Goal: Check status: Check status

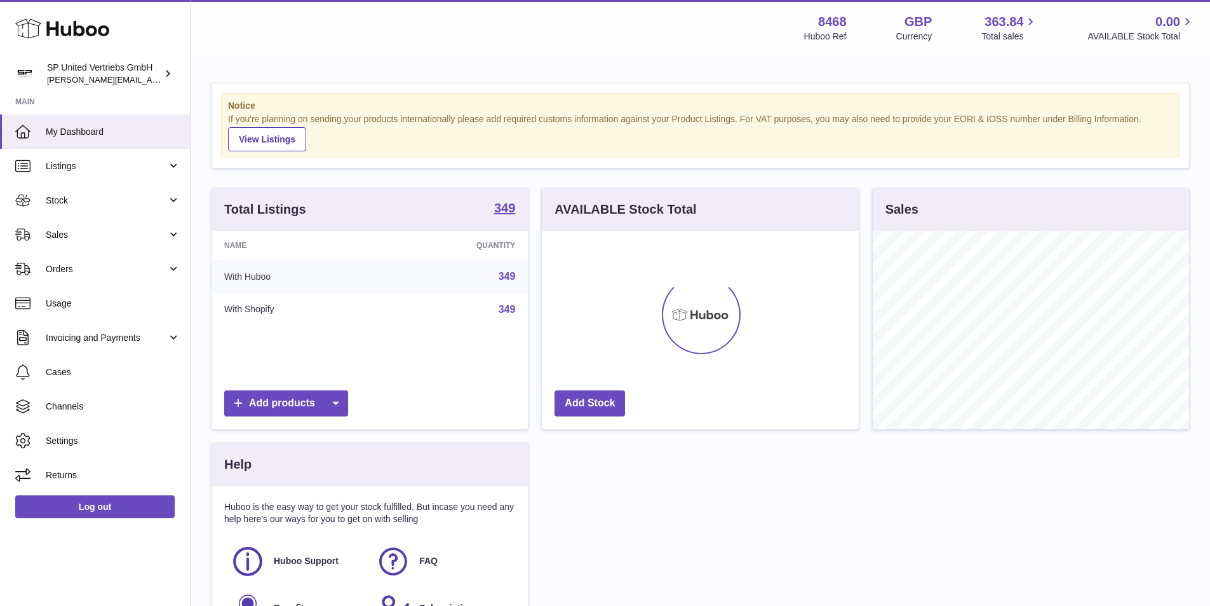
scroll to position [198, 317]
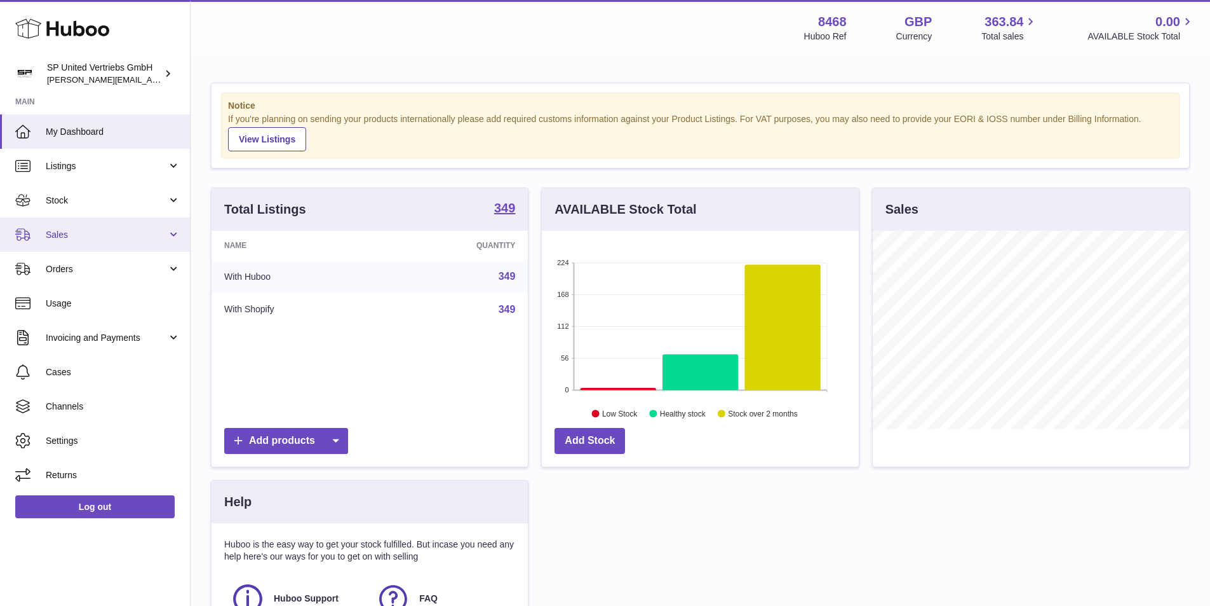
click at [79, 240] on span "Sales" at bounding box center [106, 235] width 121 height 12
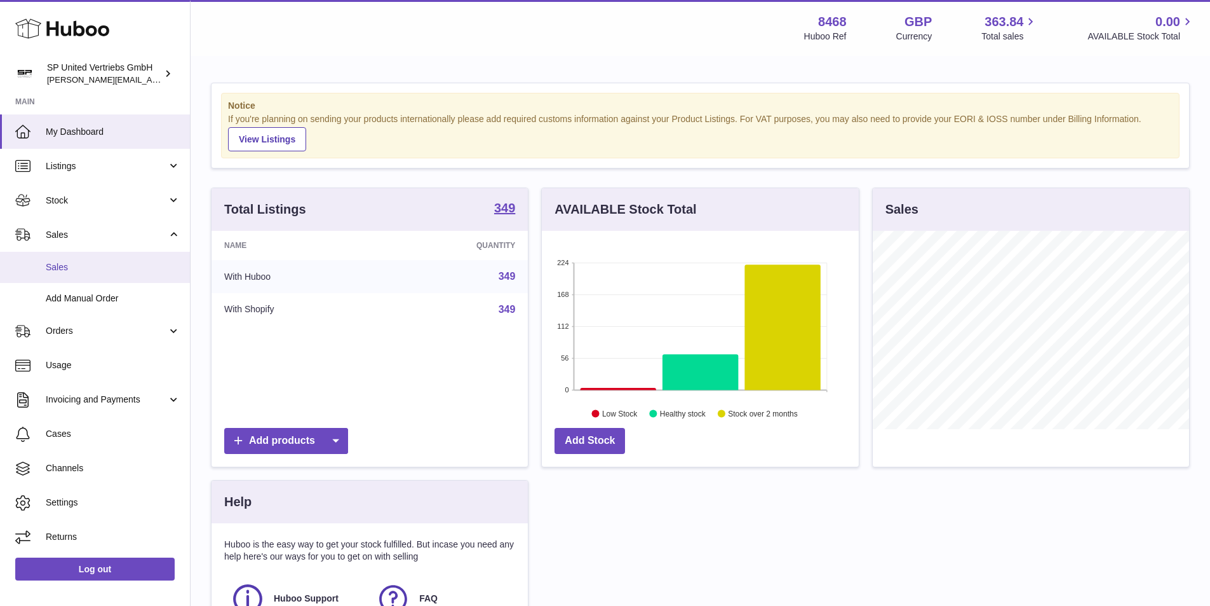
click at [85, 267] on span "Sales" at bounding box center [113, 267] width 135 height 12
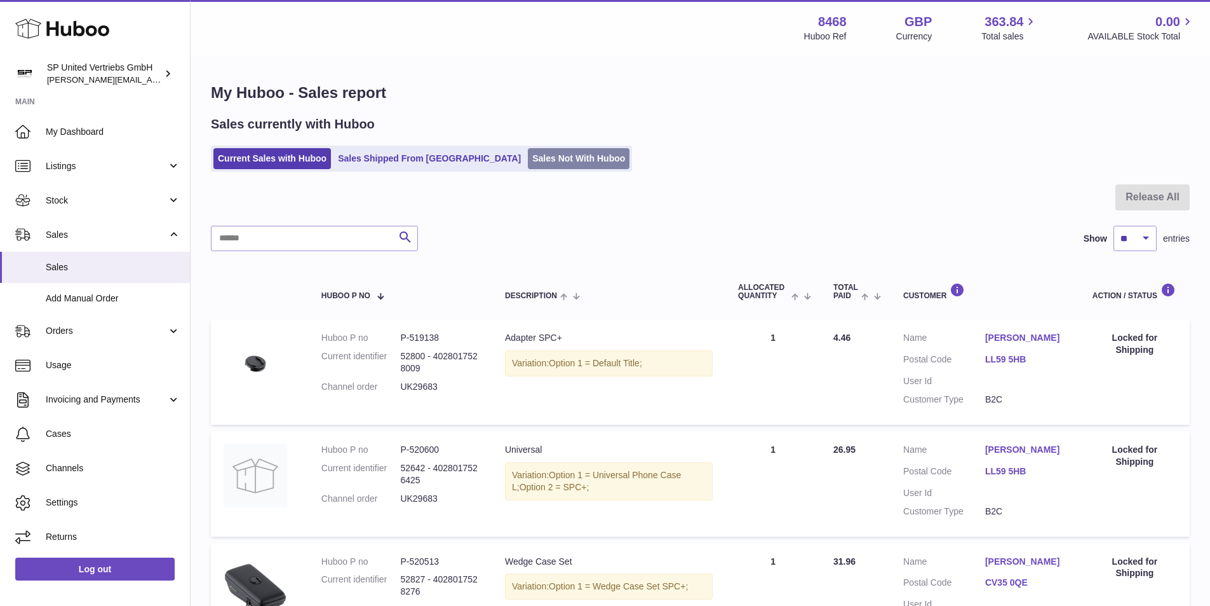
click at [528, 152] on link "Sales Not With Huboo" at bounding box center [579, 158] width 102 height 21
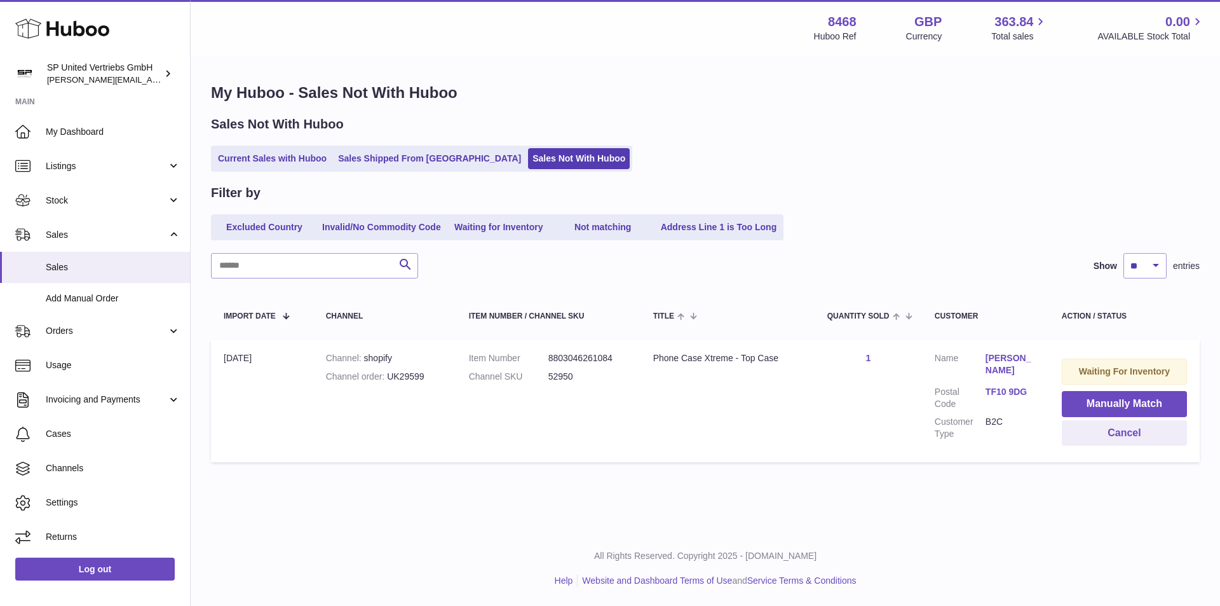
click at [411, 378] on div "Channel order UK29599" at bounding box center [385, 376] width 118 height 12
drag, startPoint x: 387, startPoint y: 376, endPoint x: 424, endPoint y: 375, distance: 36.9
click at [424, 375] on div "Channel order UK29599" at bounding box center [385, 376] width 118 height 12
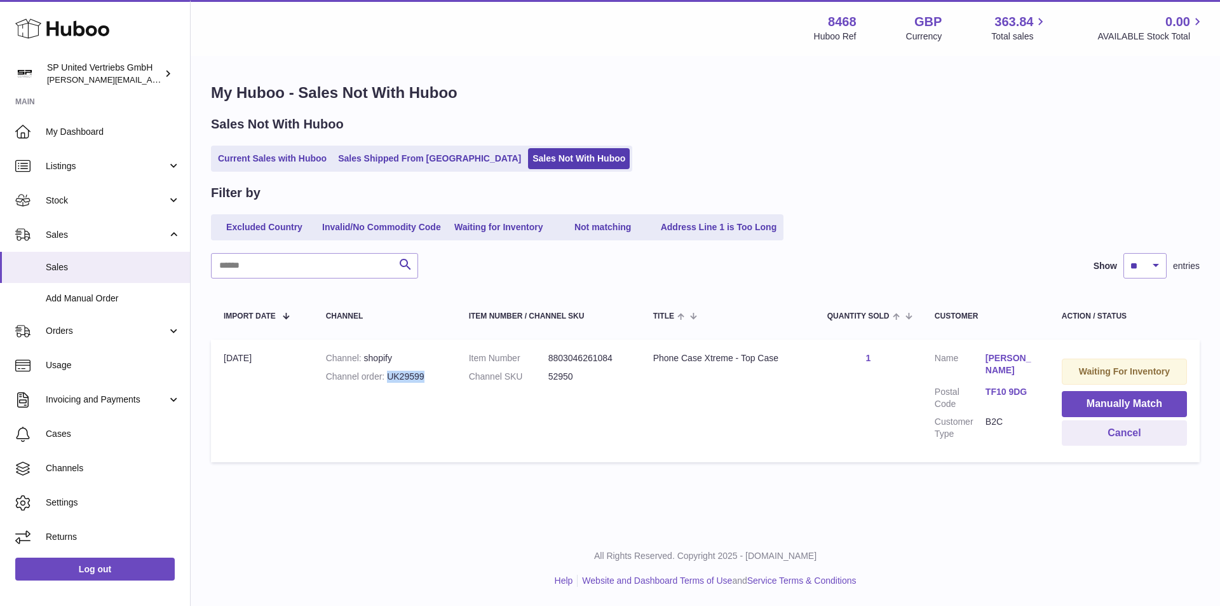
copy div "UK29599"
click at [81, 205] on span "Stock" at bounding box center [106, 200] width 121 height 12
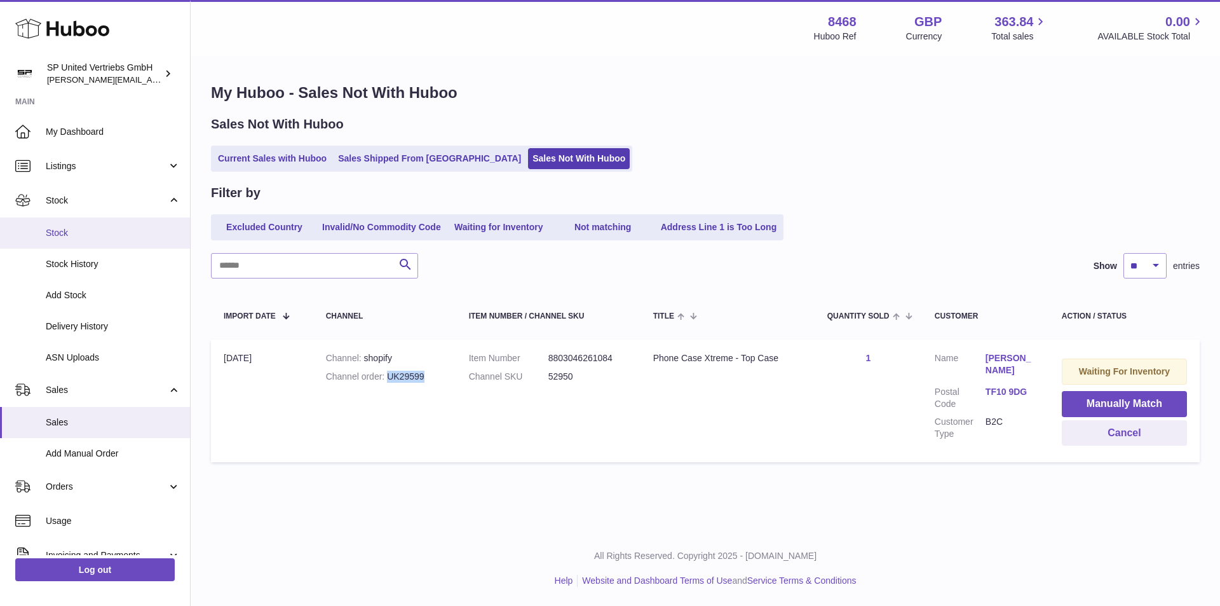
click at [86, 240] on link "Stock" at bounding box center [95, 232] width 190 height 31
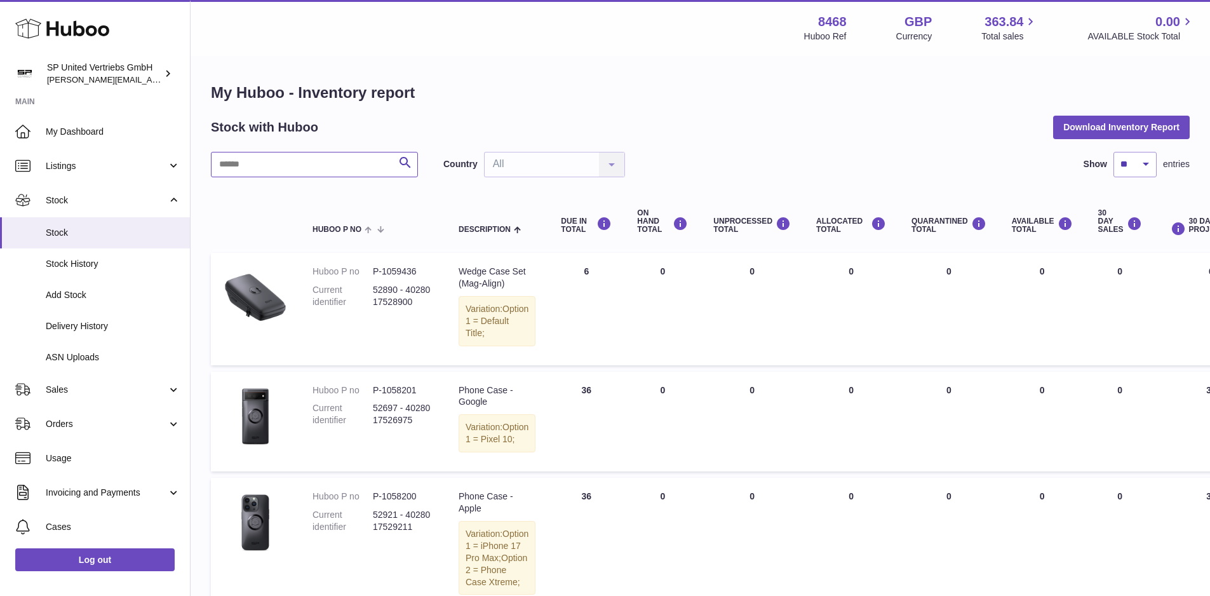
click at [313, 168] on input "text" at bounding box center [314, 164] width 207 height 25
paste input "*****"
type input "*****"
